Goal: Transaction & Acquisition: Purchase product/service

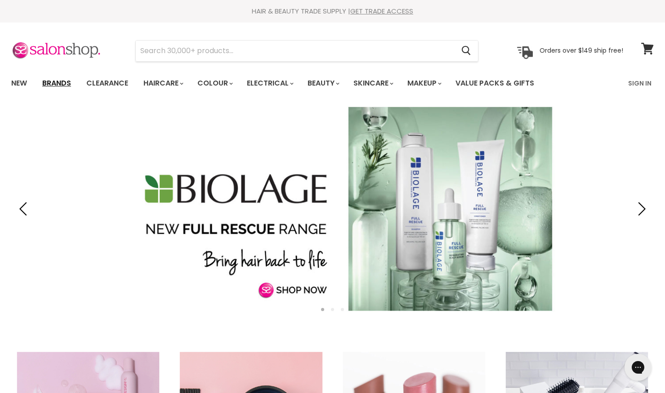
click at [56, 85] on link "Brands" at bounding box center [57, 83] width 42 height 19
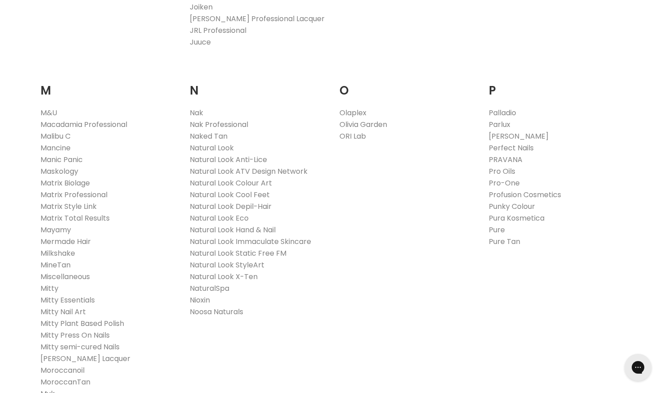
scroll to position [1080, 0]
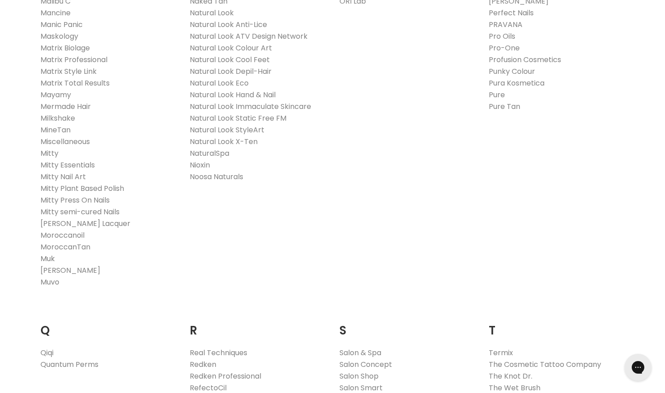
click at [49, 257] on link "Muk" at bounding box center [47, 258] width 14 height 10
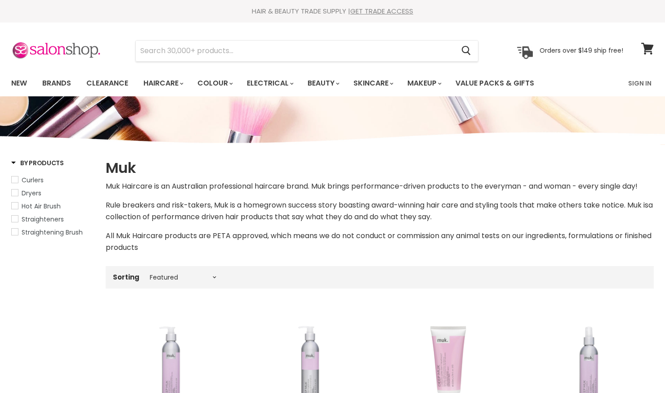
select select "manual"
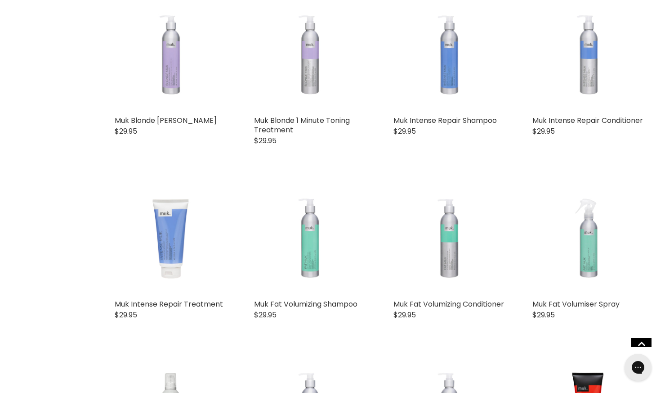
scroll to position [269, 0]
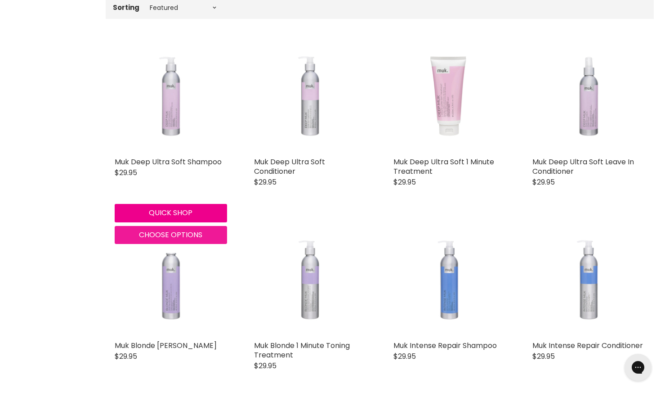
click at [166, 234] on span "Choose options" at bounding box center [170, 234] width 63 height 10
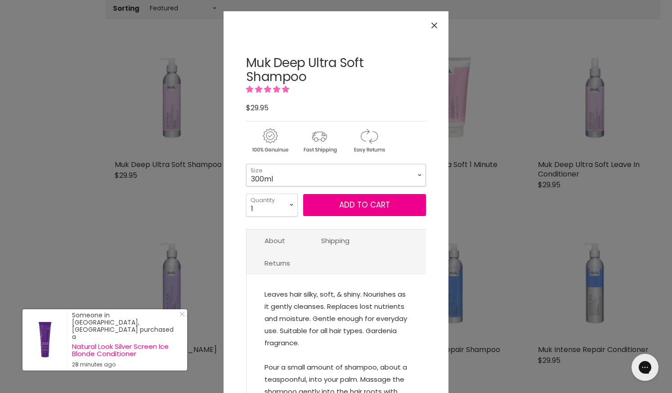
click at [417, 176] on select "300ml" at bounding box center [336, 175] width 180 height 22
click at [108, 101] on div "Click or scroll to zoom Tap or pinch to zoom" at bounding box center [336, 196] width 672 height 393
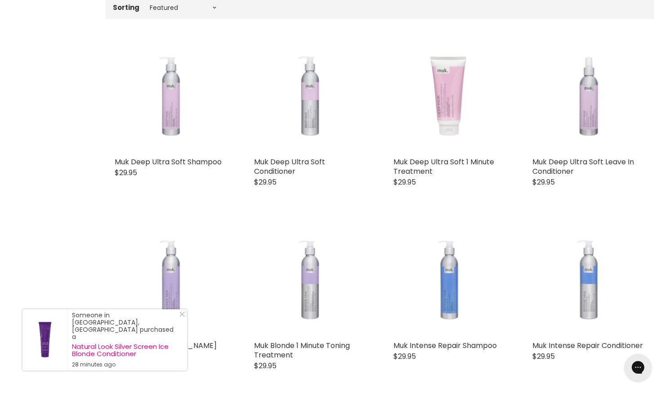
scroll to position [224, 0]
